Goal: Task Accomplishment & Management: Use online tool/utility

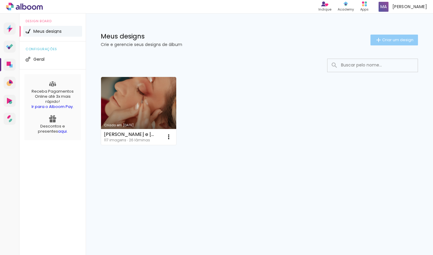
click at [399, 42] on span "Criar um design" at bounding box center [397, 40] width 31 height 4
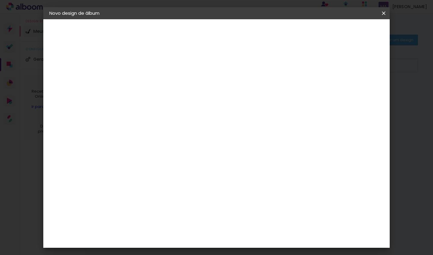
click at [148, 83] on input at bounding box center [148, 80] width 0 height 9
type input "F"
type input "[PERSON_NAME]"
type paper-input "[PERSON_NAME]"
click at [209, 33] on paper-button "Avançar" at bounding box center [194, 32] width 29 height 10
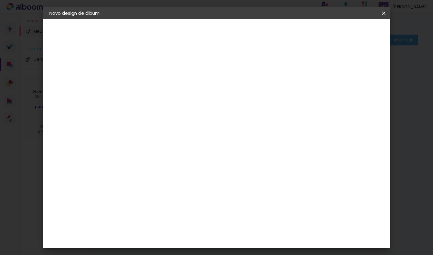
click at [179, 111] on input at bounding box center [163, 115] width 61 height 8
click at [189, 96] on input "[GEOGRAPHIC_DATA]" at bounding box center [161, 96] width 56 height 8
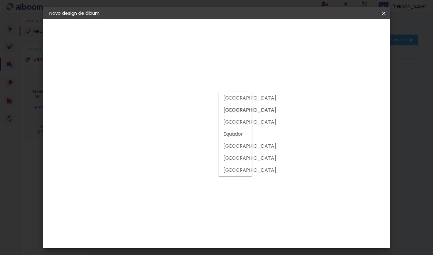
click at [189, 96] on input "[GEOGRAPHIC_DATA]" at bounding box center [161, 96] width 56 height 8
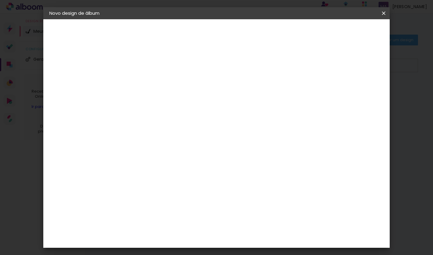
scroll to position [1501, 0]
click at [0, 0] on slot "Avançar" at bounding box center [0, 0] width 0 height 0
click at [178, 109] on div at bounding box center [163, 109] width 31 height 1
click at [260, 103] on paper-item "Padrão" at bounding box center [255, 100] width 120 height 12
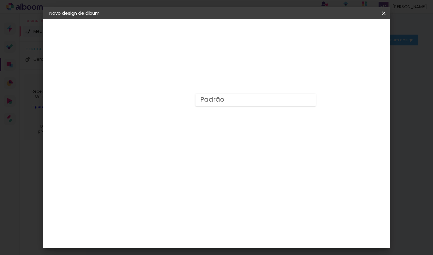
type input "Padrão"
click at [188, 247] on span "25 × 25" at bounding box center [174, 255] width 28 height 16
click at [0, 0] on slot "Avançar" at bounding box center [0, 0] width 0 height 0
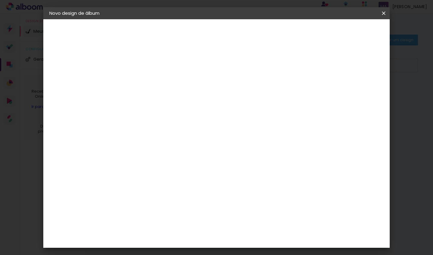
click at [351, 32] on span "Iniciar design" at bounding box center [336, 32] width 27 height 4
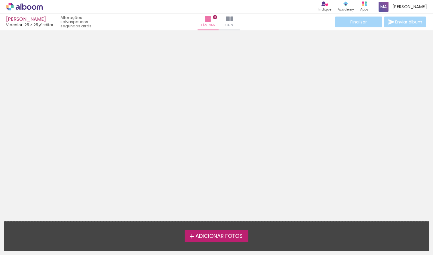
click at [226, 234] on span "Adicionar Fotos" at bounding box center [218, 236] width 47 height 5
click at [0, 0] on input "file" at bounding box center [0, 0] width 0 height 0
